Goal: Check status: Check status

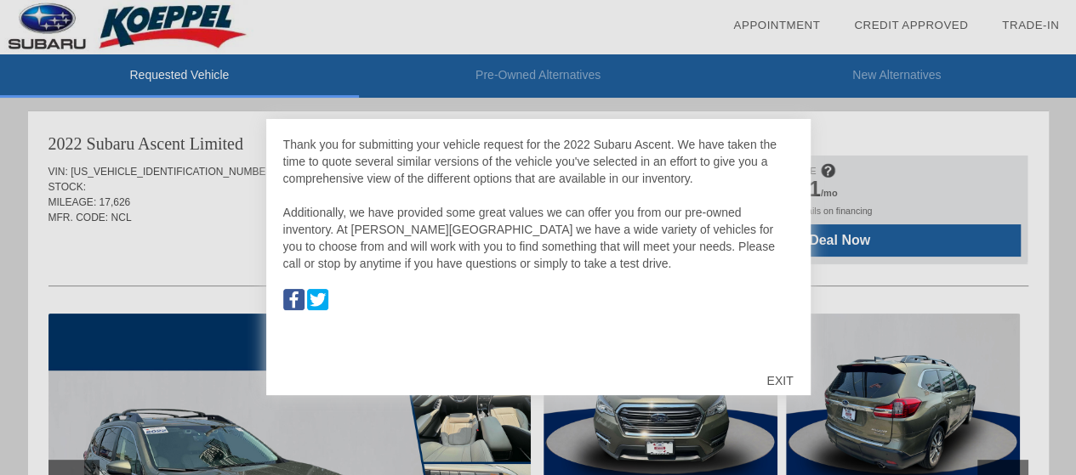
click at [675, 299] on div "Thank you for submitting your vehicle request for the 2022 Subaru Ascent. We ha…" at bounding box center [538, 246] width 510 height 221
click at [785, 380] on div "EXIT" at bounding box center [779, 381] width 60 height 51
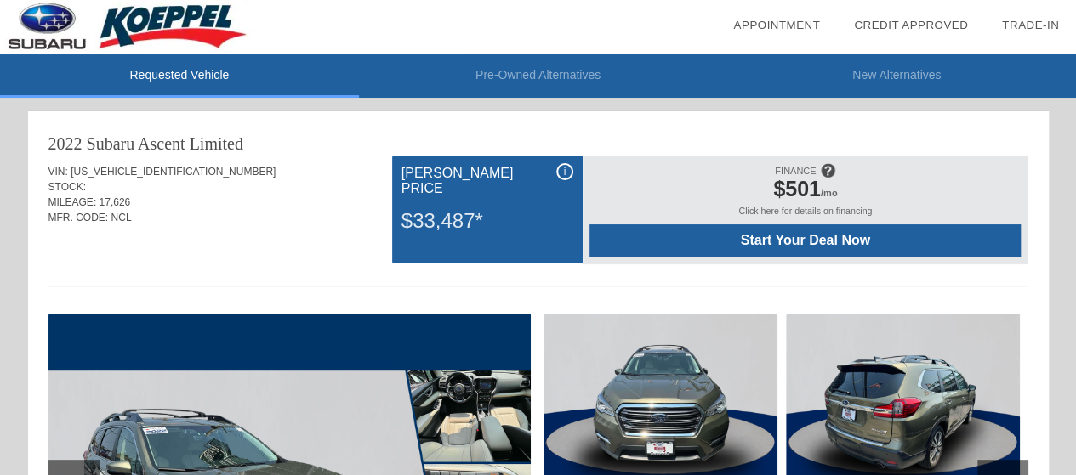
scroll to position [170, 0]
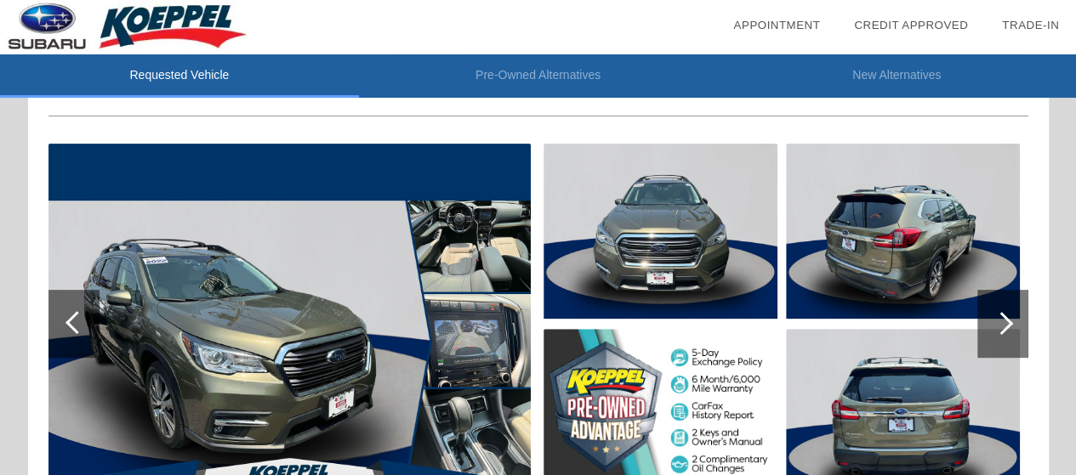
click at [1002, 321] on div at bounding box center [1001, 323] width 23 height 23
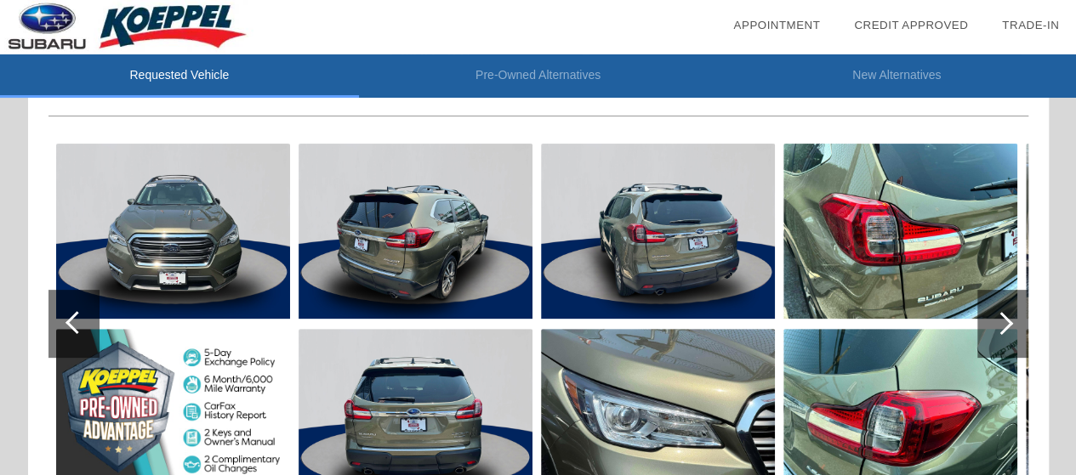
click at [1002, 321] on div at bounding box center [1001, 323] width 23 height 23
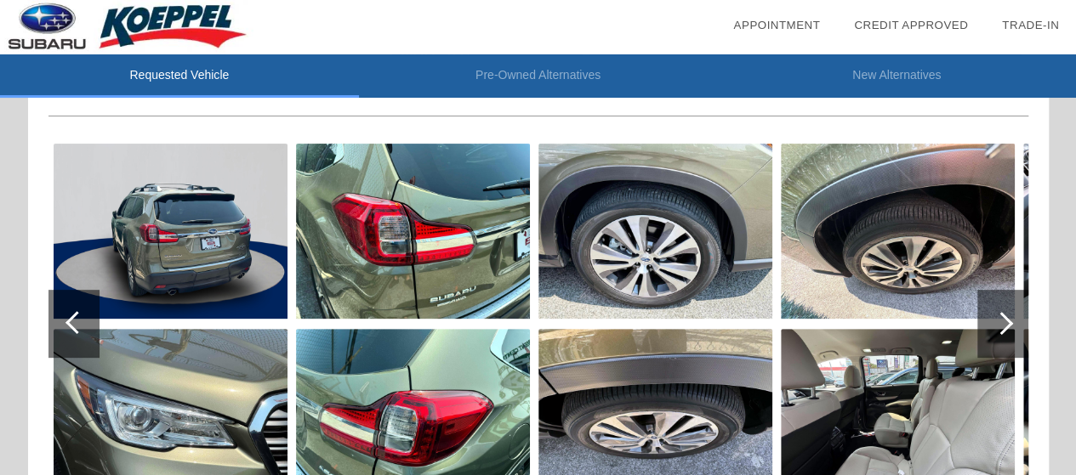
click at [1002, 321] on div at bounding box center [1001, 323] width 23 height 23
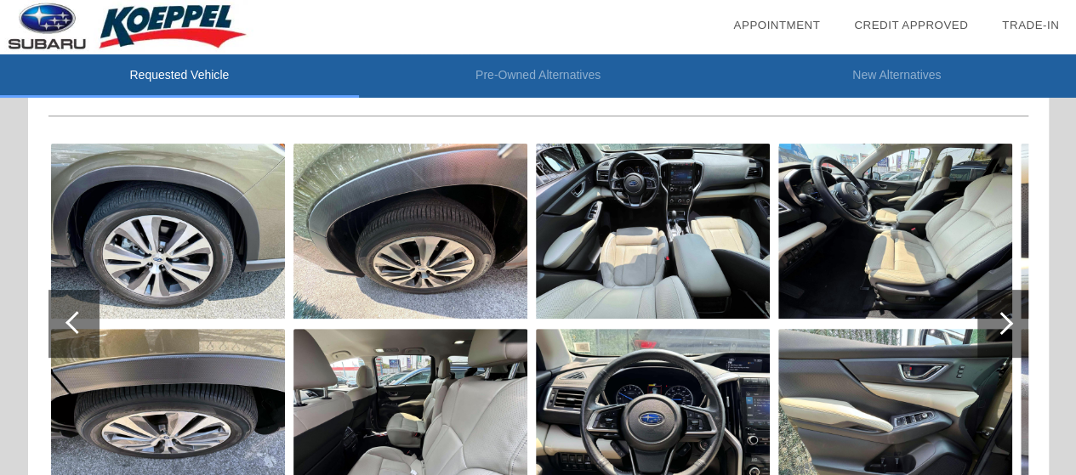
click at [1002, 321] on div at bounding box center [1001, 323] width 23 height 23
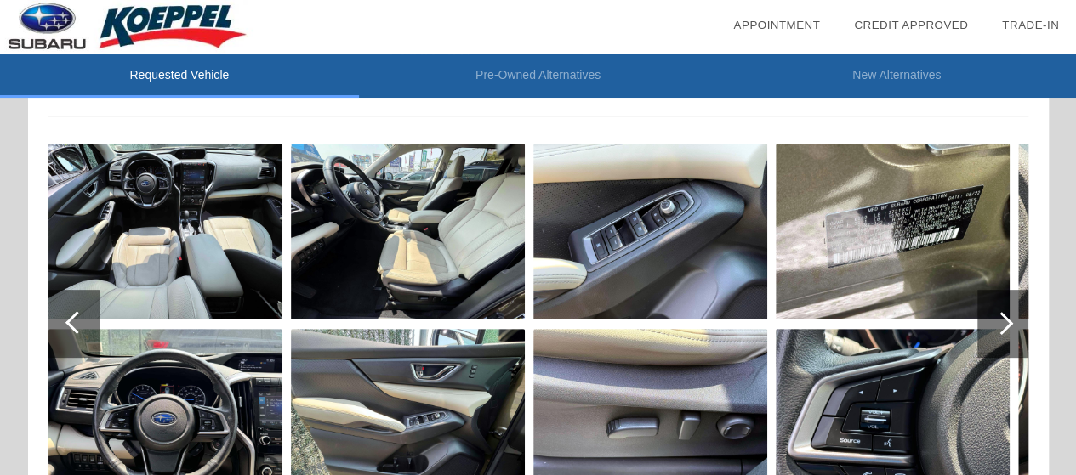
click at [1005, 321] on div at bounding box center [1001, 323] width 23 height 23
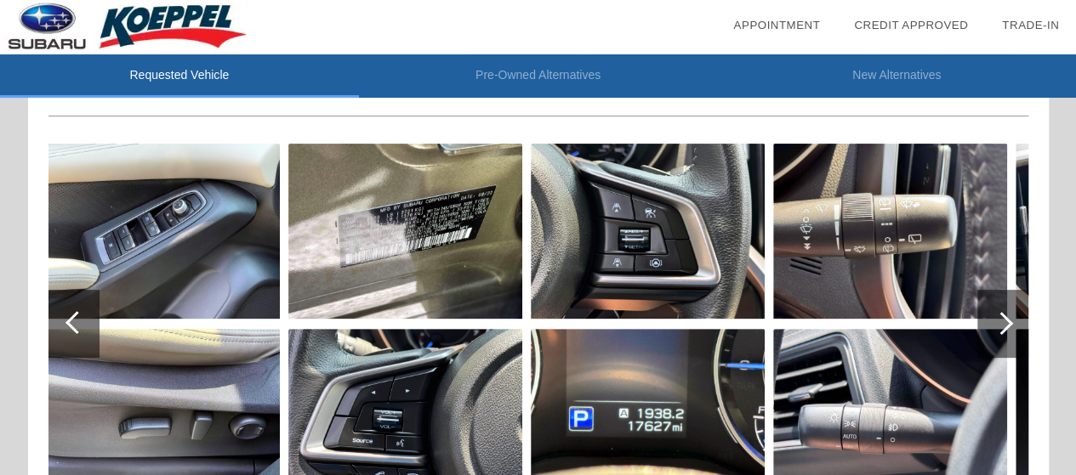
click at [1005, 321] on div at bounding box center [1001, 323] width 23 height 23
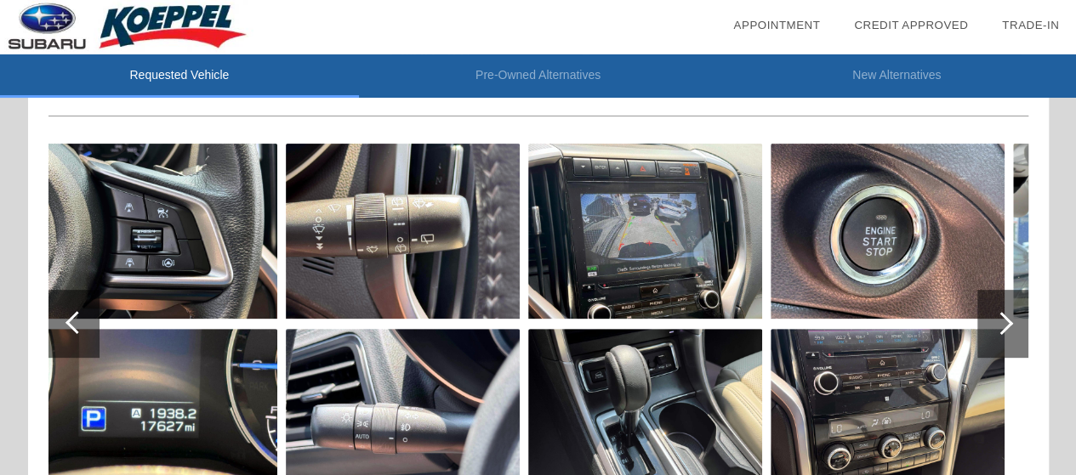
click at [1005, 321] on div at bounding box center [1001, 323] width 23 height 23
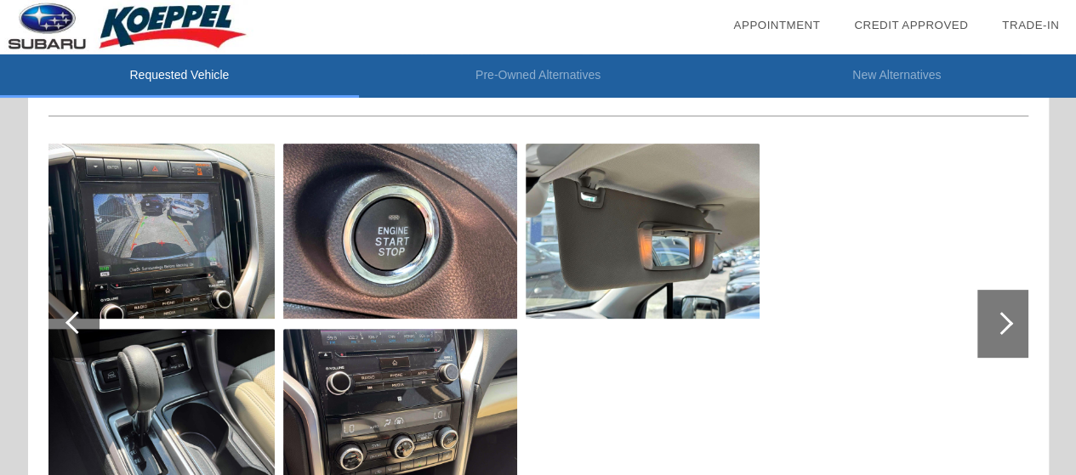
click at [1005, 321] on div at bounding box center [1001, 323] width 23 height 23
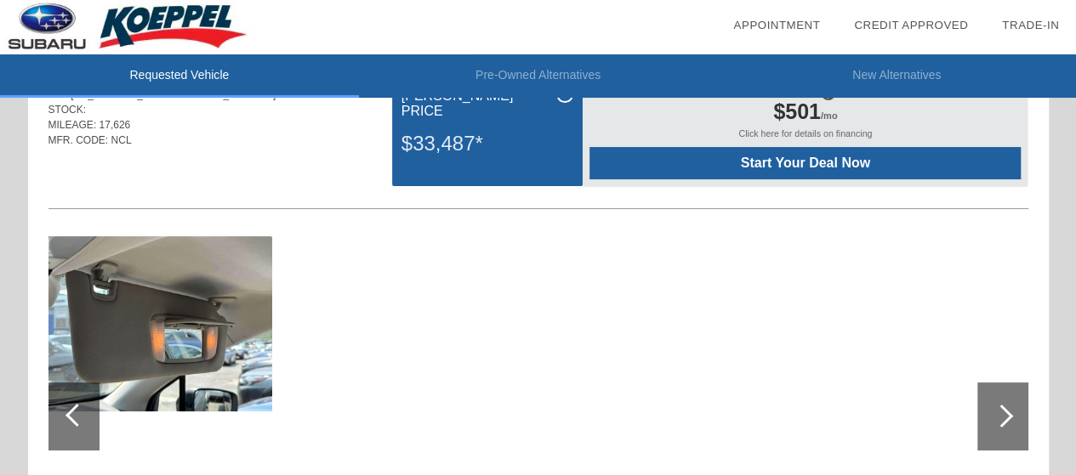
scroll to position [0, 0]
